Goal: Find specific page/section: Find specific page/section

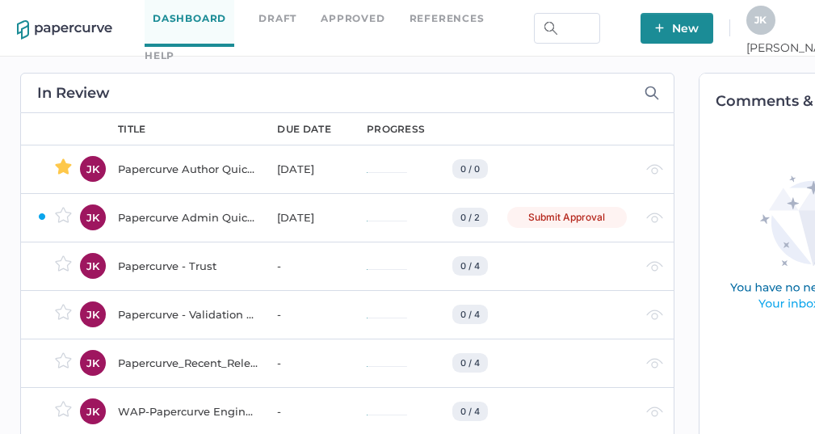
scroll to position [0, 22]
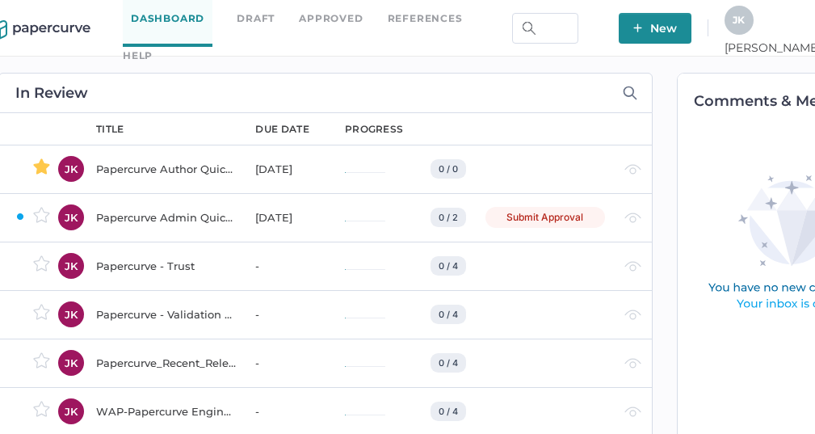
click at [745, 26] on span "J K" at bounding box center [739, 20] width 12 height 12
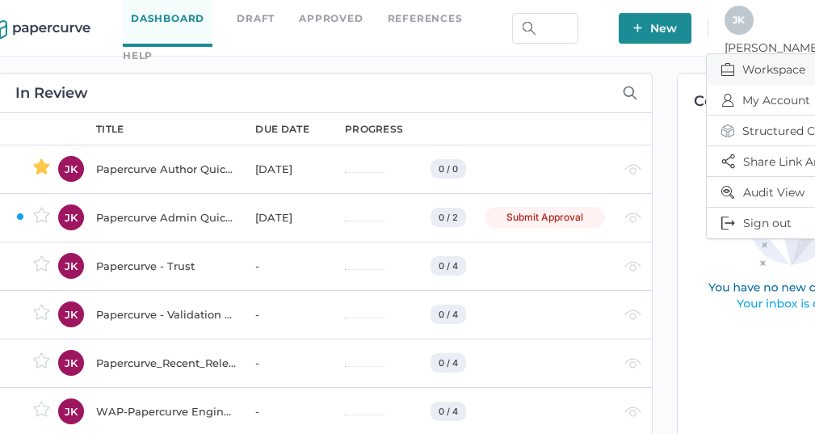
click at [763, 61] on span "Workspace" at bounding box center [789, 69] width 136 height 31
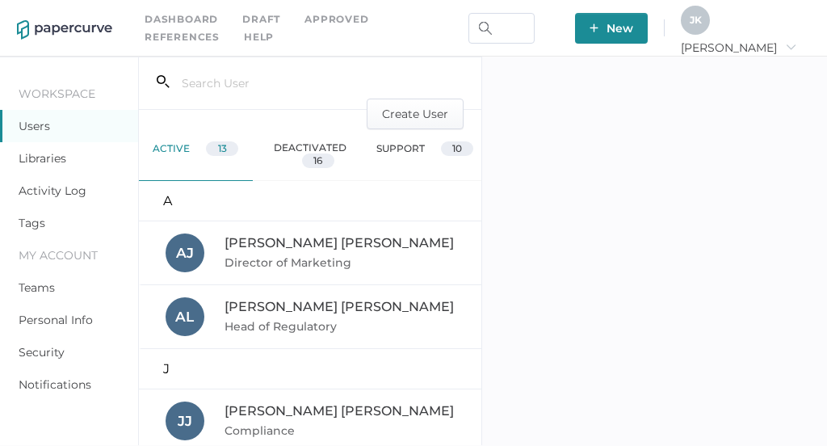
click at [41, 161] on link "Libraries" at bounding box center [43, 158] width 48 height 15
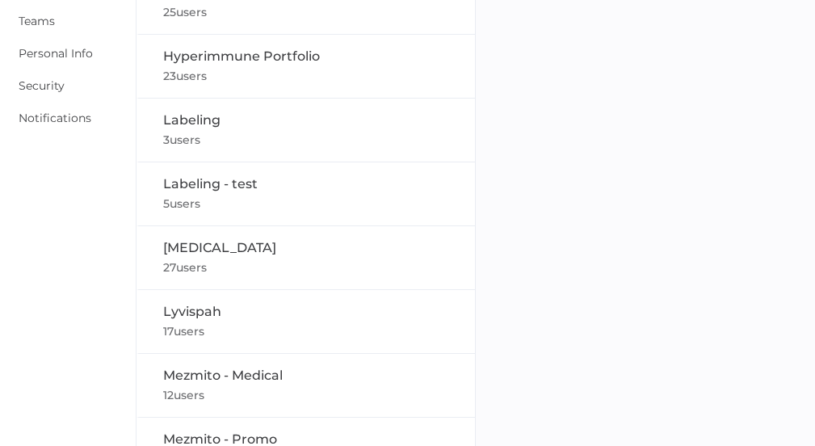
scroll to position [313, 0]
